Goal: Information Seeking & Learning: Learn about a topic

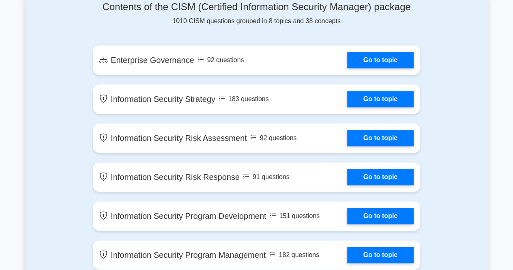
scroll to position [445, 0]
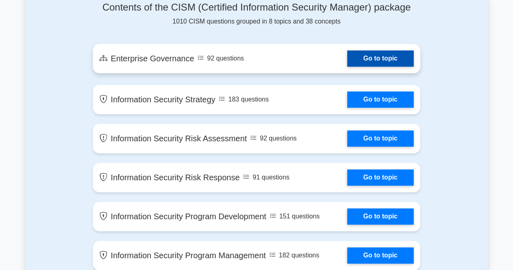
click at [380, 56] on link "Go to topic" at bounding box center [380, 58] width 67 height 16
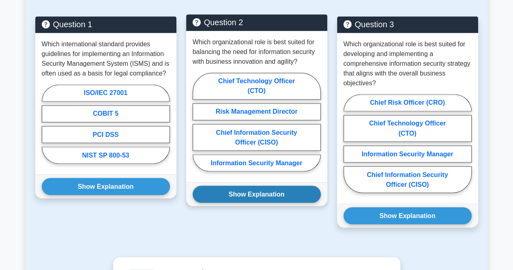
scroll to position [634, 0]
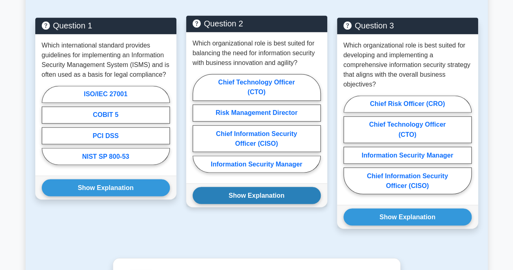
click at [248, 191] on button "Show Explanation" at bounding box center [257, 195] width 128 height 17
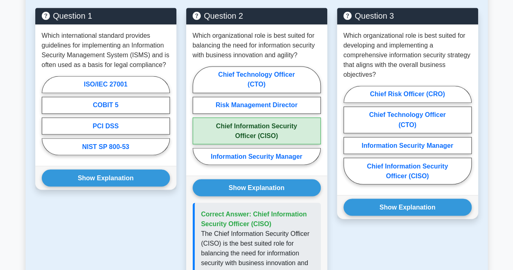
scroll to position [667, 0]
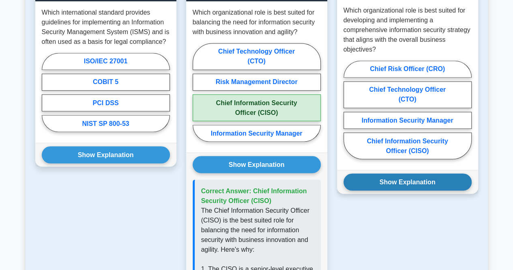
click at [372, 177] on button "Show Explanation" at bounding box center [408, 181] width 128 height 17
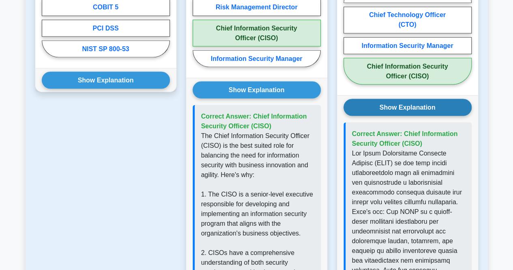
scroll to position [747, 0]
